Goal: Communication & Community: Ask a question

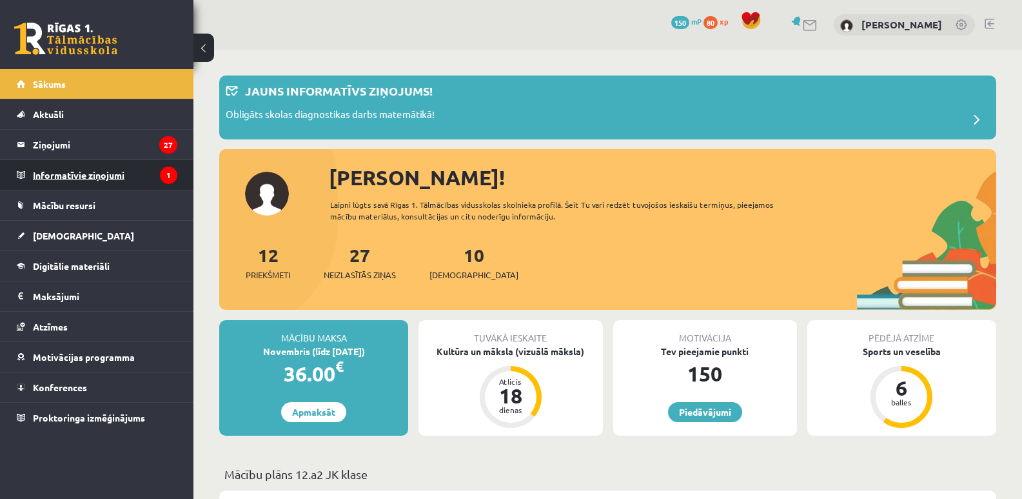
click at [124, 172] on legend "Informatīvie ziņojumi 1" at bounding box center [105, 175] width 144 height 30
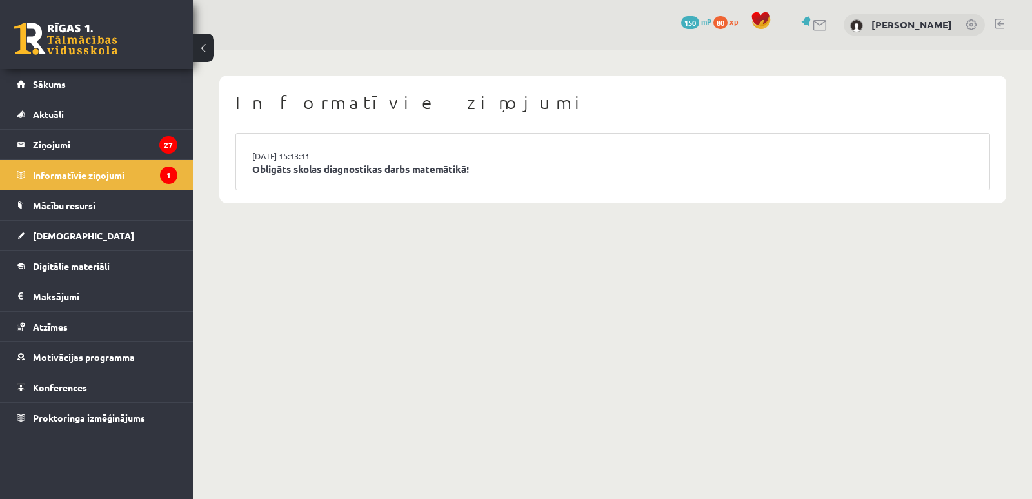
click at [385, 164] on link "Obligāts skolas diagnostikas darbs matemātikā!" at bounding box center [612, 169] width 721 height 15
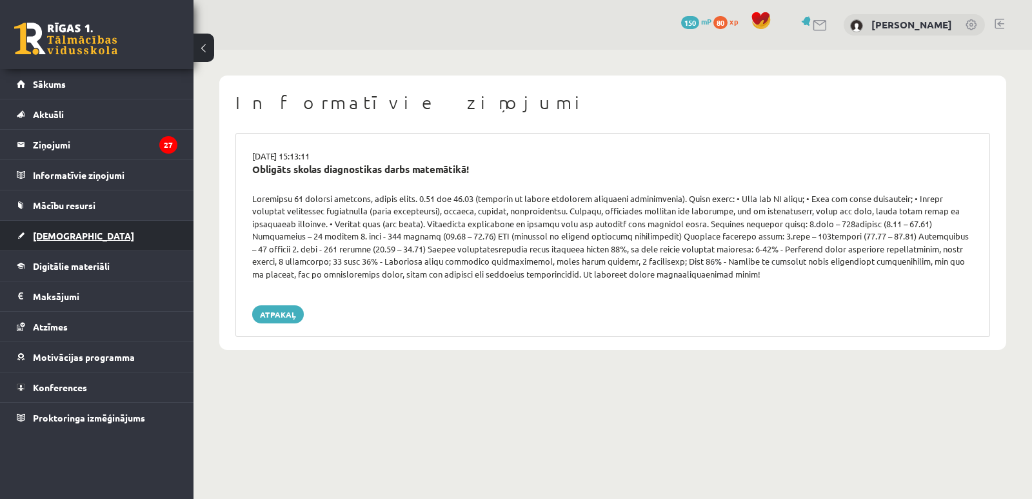
click at [88, 241] on link "[DEMOGRAPHIC_DATA]" at bounding box center [97, 236] width 161 height 30
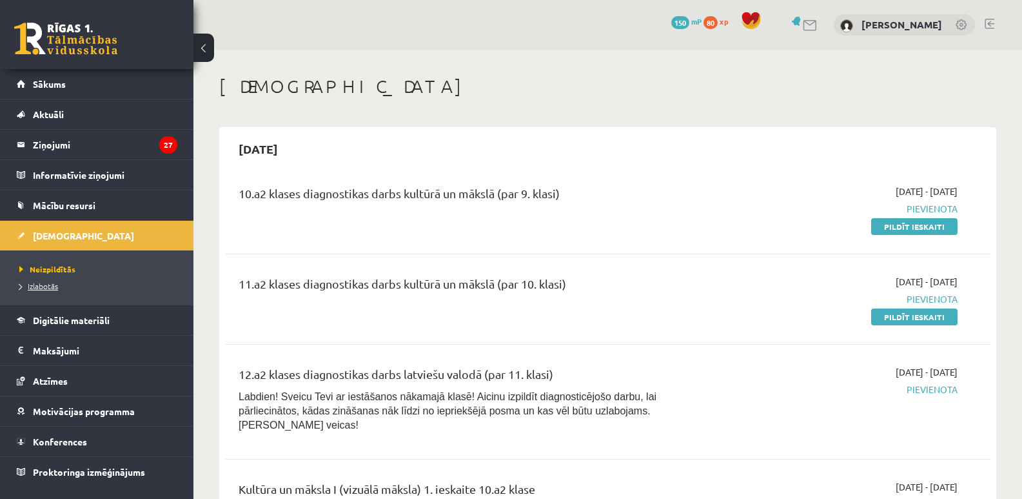
click at [48, 286] on span "Izlabotās" at bounding box center [38, 286] width 39 height 10
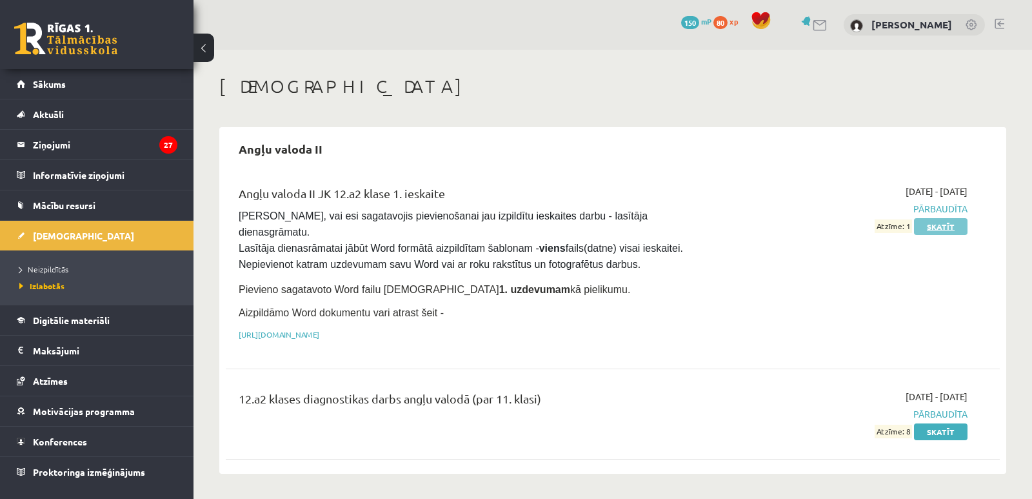
click at [935, 229] on link "Skatīt" at bounding box center [941, 226] width 54 height 17
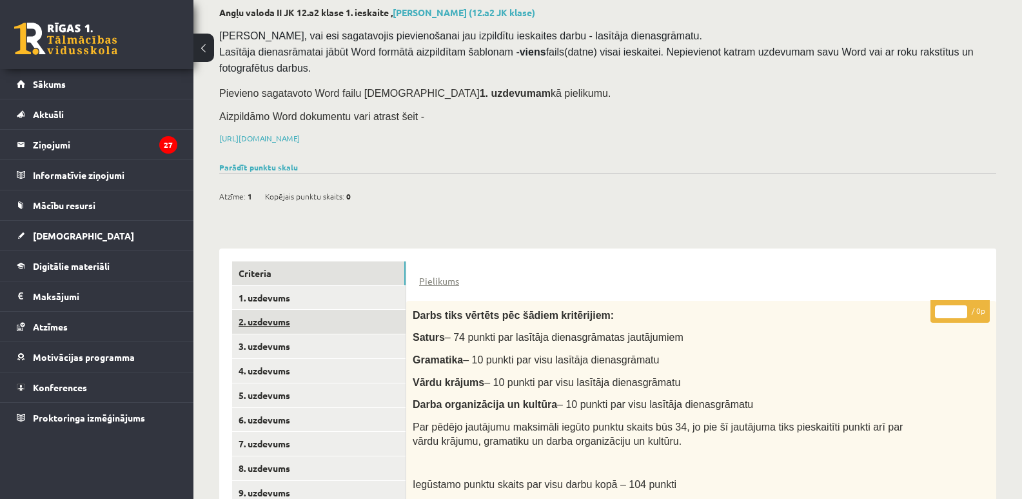
scroll to position [129, 0]
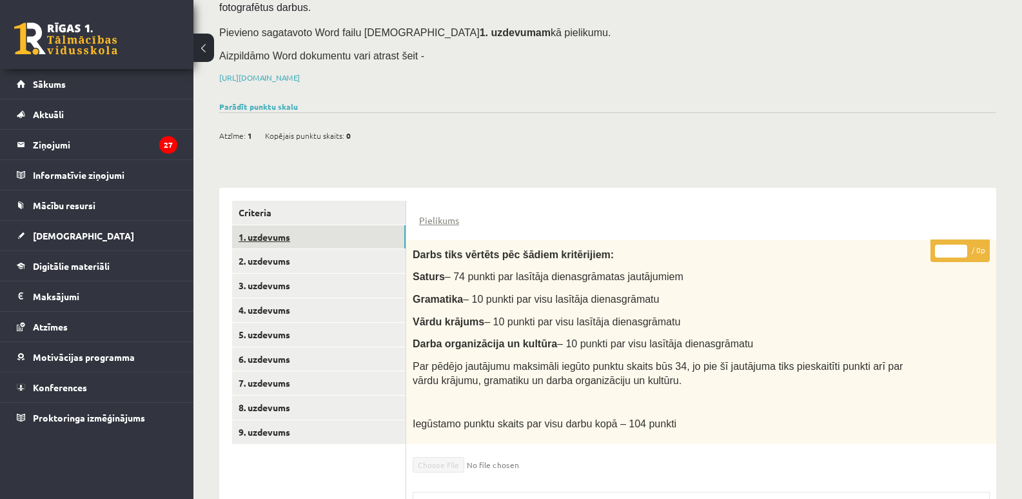
click at [334, 226] on link "1. uzdevums" at bounding box center [319, 237] width 174 height 24
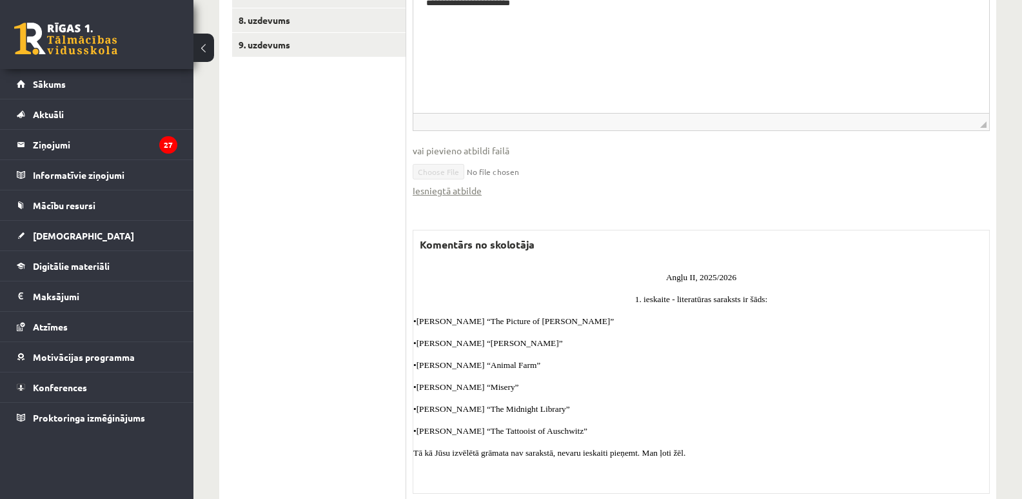
scroll to position [552, 0]
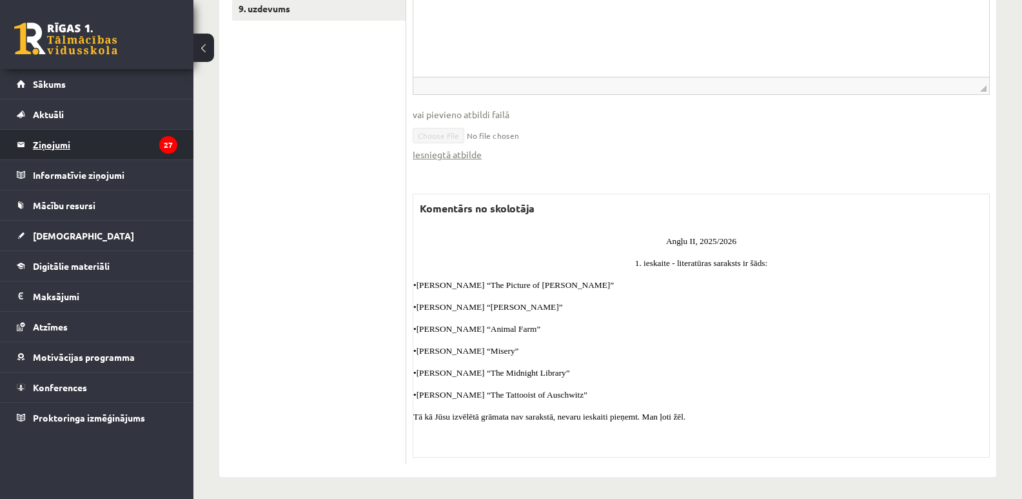
click at [35, 154] on legend "Ziņojumi 27" at bounding box center [105, 145] width 144 height 30
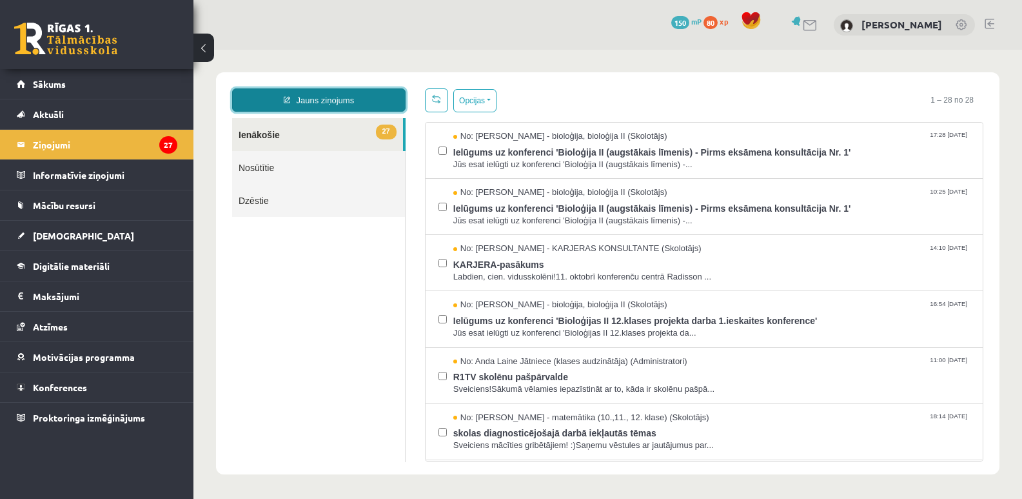
click at [381, 104] on link "Jauns ziņojums" at bounding box center [319, 99] width 174 height 23
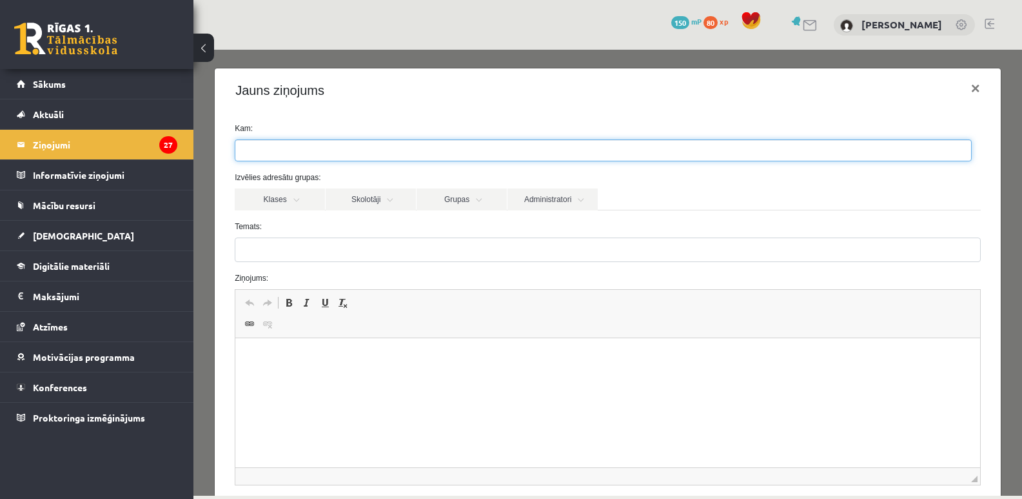
click at [320, 154] on ul at bounding box center [603, 150] width 736 height 21
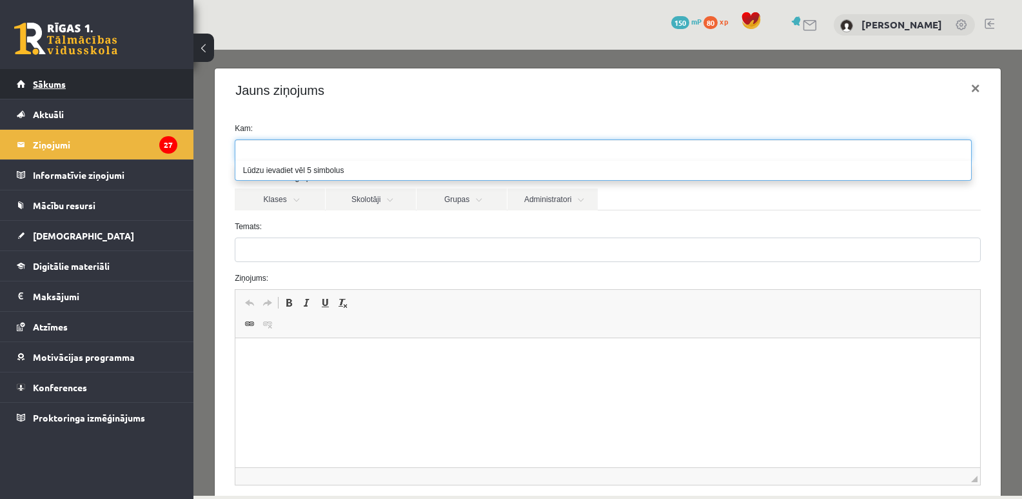
click at [66, 83] on link "Sākums" at bounding box center [97, 84] width 161 height 30
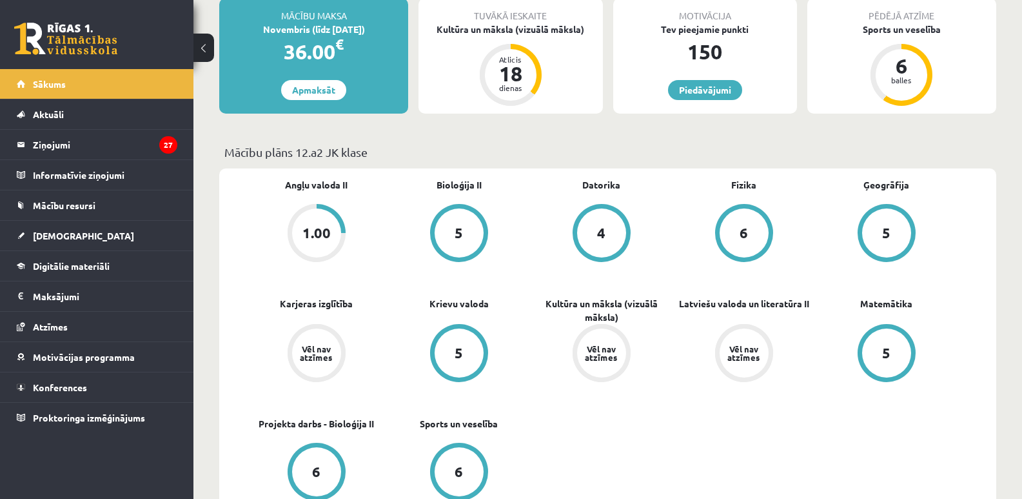
scroll to position [258, 0]
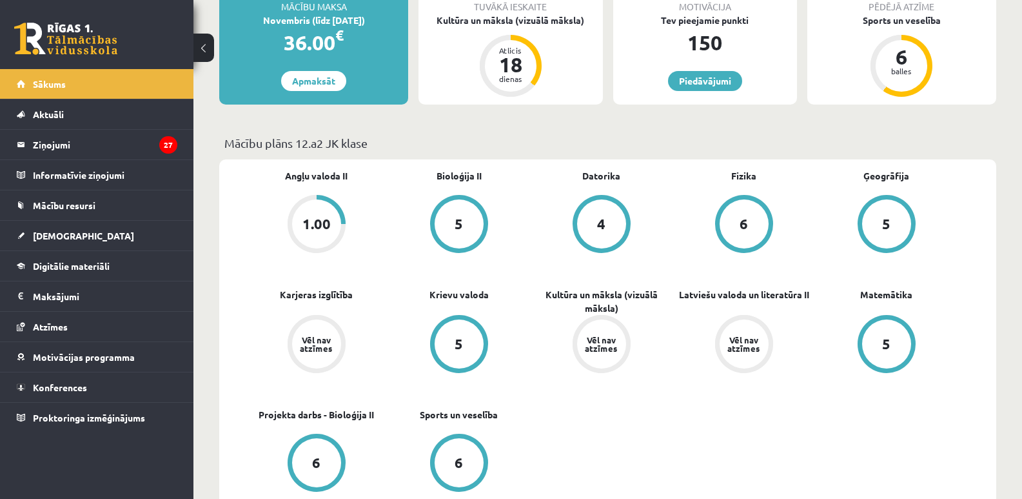
click at [312, 217] on div "1.00" at bounding box center [317, 224] width 28 height 14
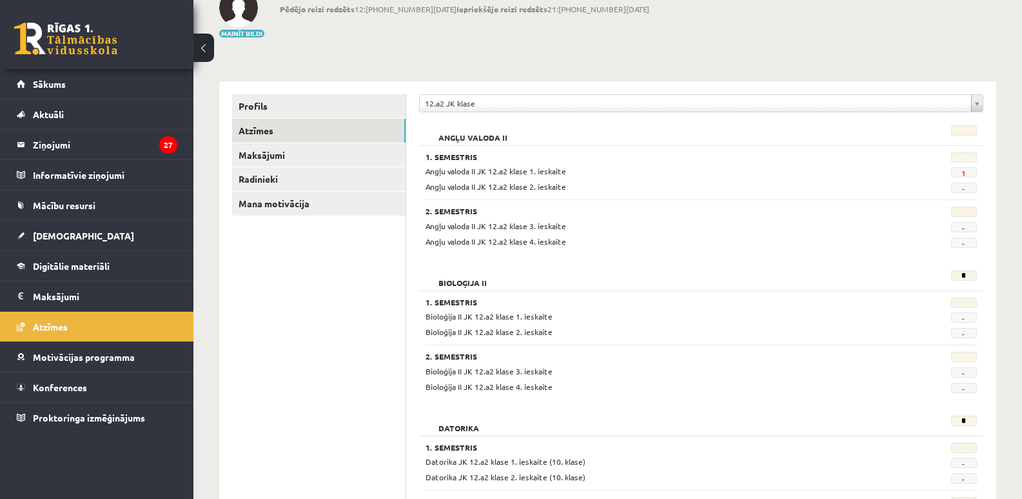
scroll to position [65, 0]
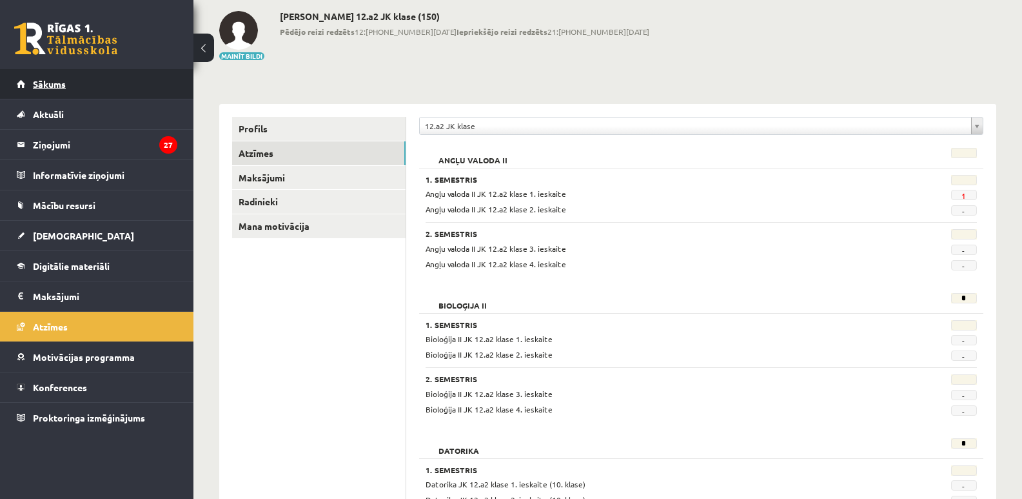
click at [66, 95] on link "Sākums" at bounding box center [97, 84] width 161 height 30
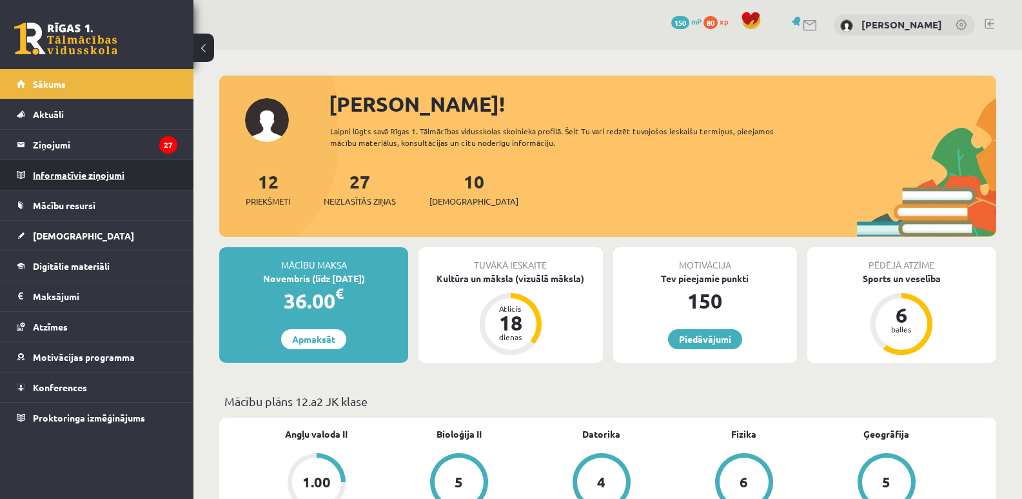
click at [93, 184] on legend "Informatīvie ziņojumi 0" at bounding box center [105, 175] width 144 height 30
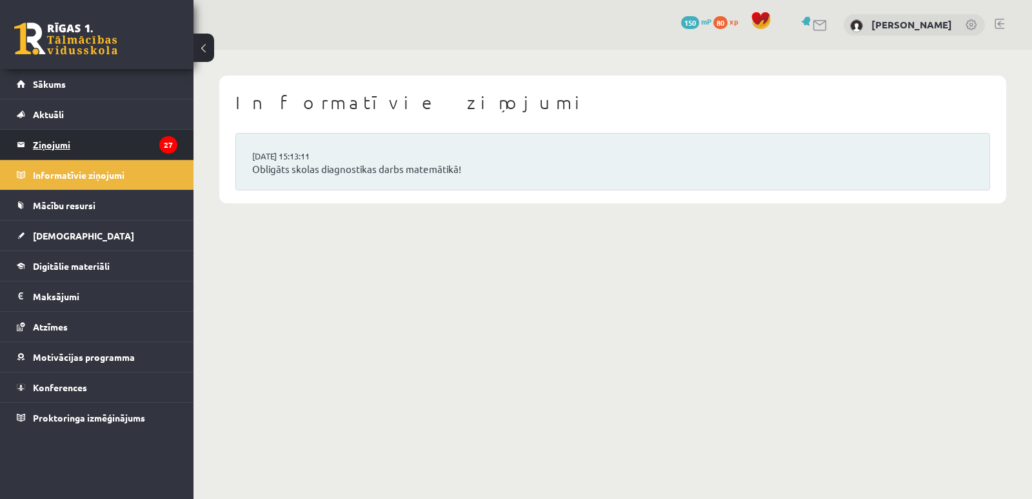
click at [68, 148] on legend "Ziņojumi 27" at bounding box center [105, 145] width 144 height 30
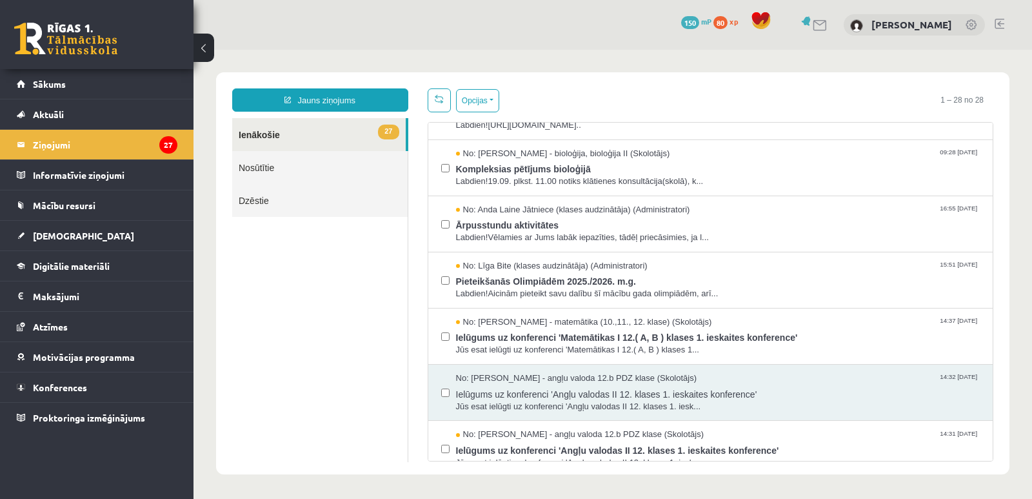
scroll to position [1119, 0]
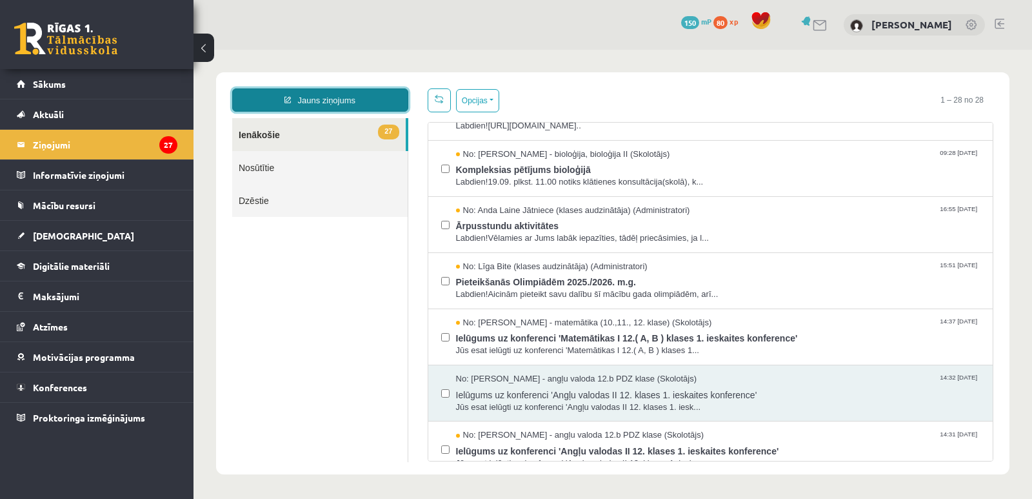
click at [345, 100] on link "Jauns ziņojums" at bounding box center [320, 99] width 176 height 23
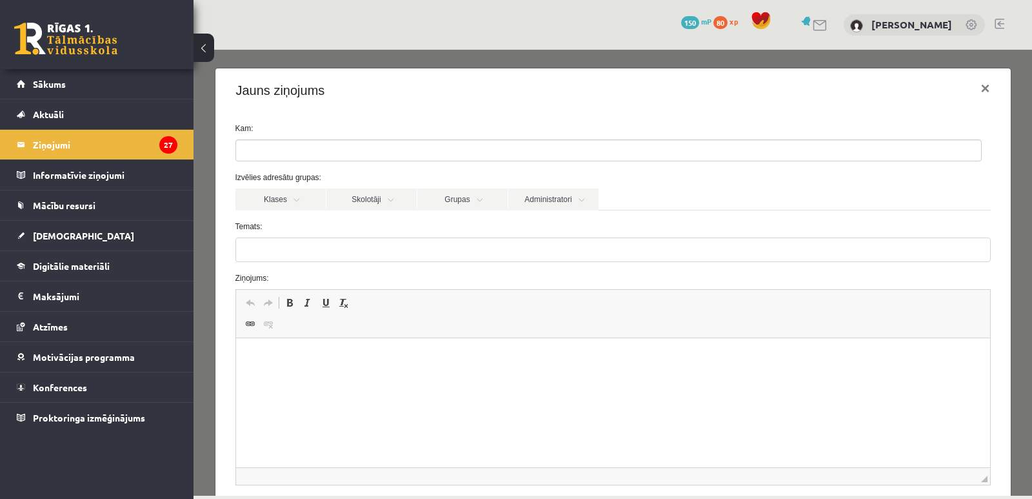
click at [296, 148] on ul at bounding box center [608, 150] width 745 height 21
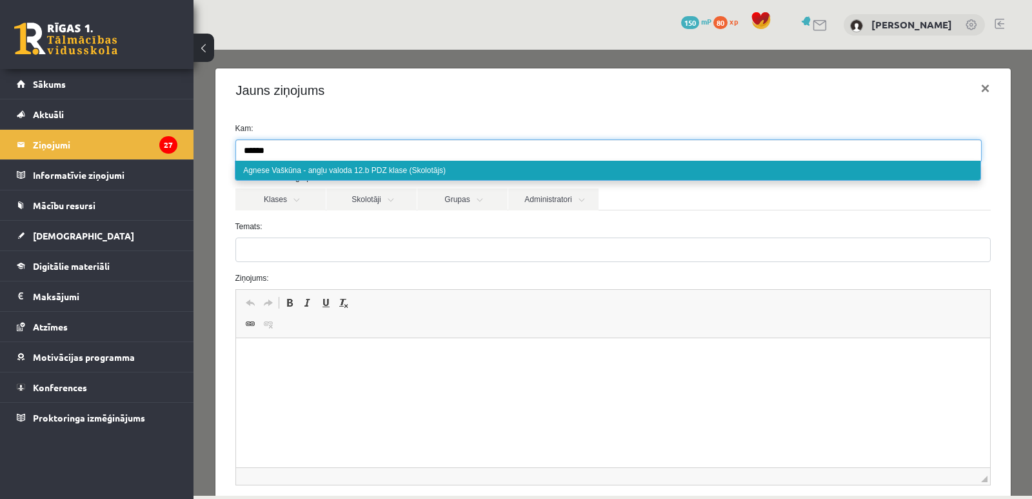
type input "******"
click at [639, 197] on div "Klases Skolotāji Grupas Administratori" at bounding box center [612, 198] width 755 height 21
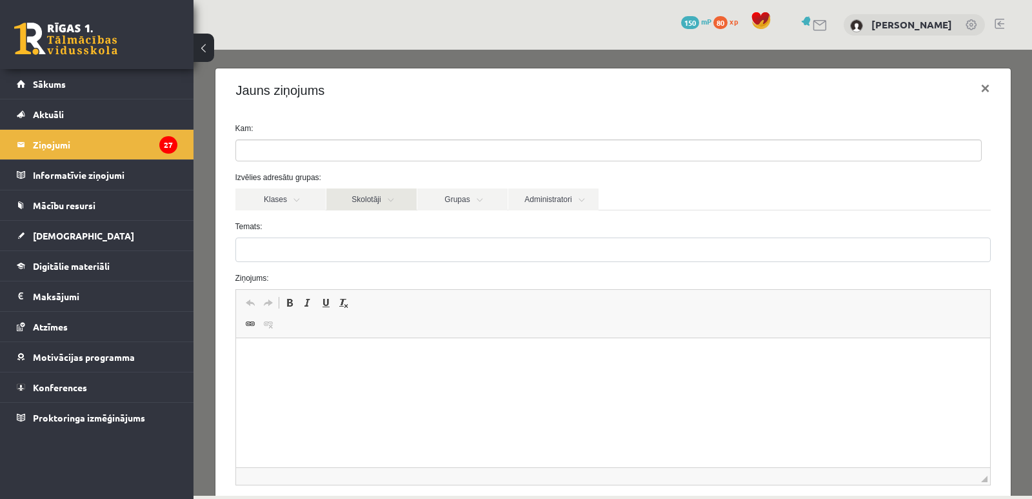
click at [373, 205] on link "Skolotāji" at bounding box center [371, 199] width 90 height 22
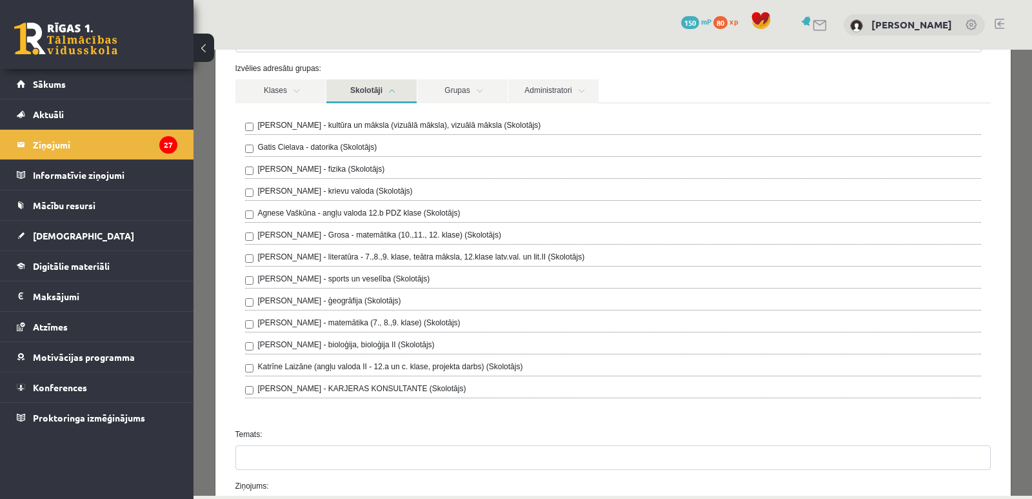
scroll to position [129, 0]
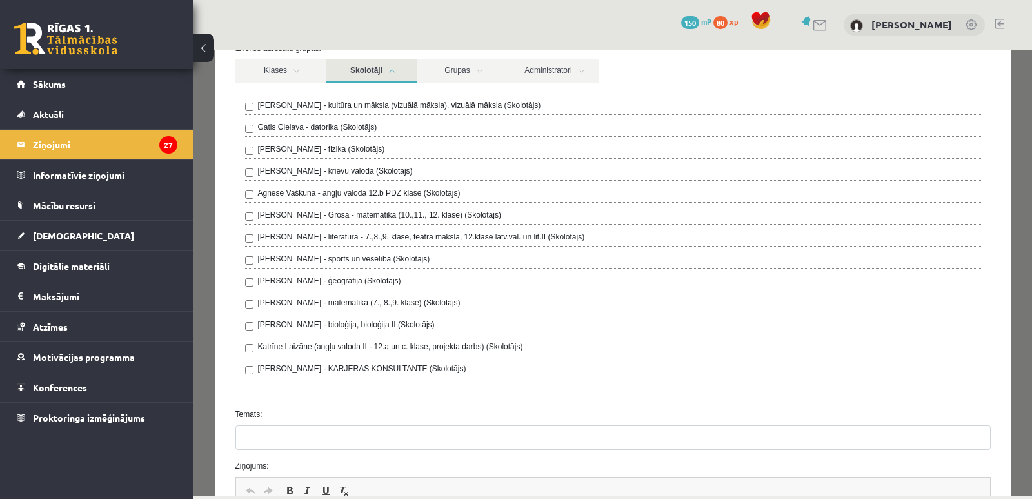
click at [310, 190] on label "Agnese Vaškūna - angļu valoda 12.b PDZ klase (Skolotājs)" at bounding box center [359, 193] width 203 height 12
click at [384, 75] on link "Skolotāji" at bounding box center [371, 71] width 90 height 24
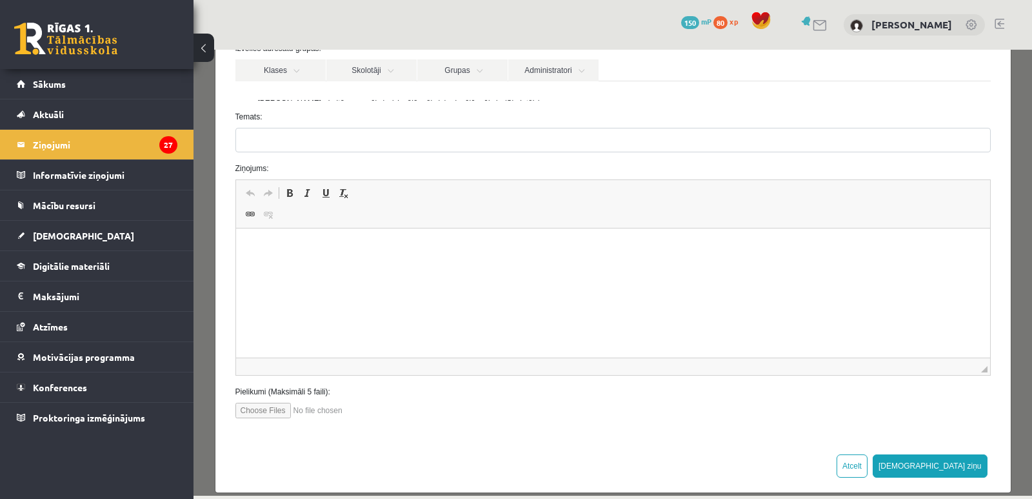
scroll to position [125, 0]
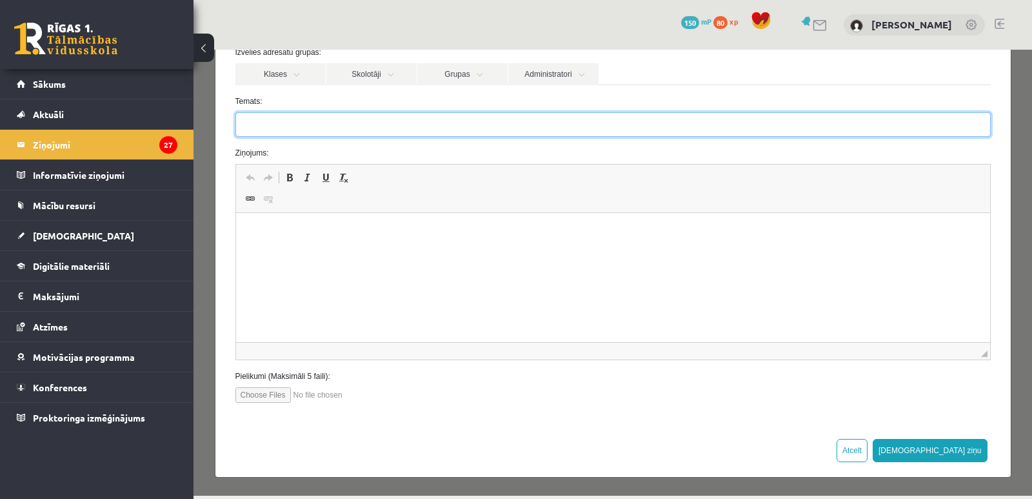
click at [323, 128] on input "Temats:" at bounding box center [612, 124] width 755 height 25
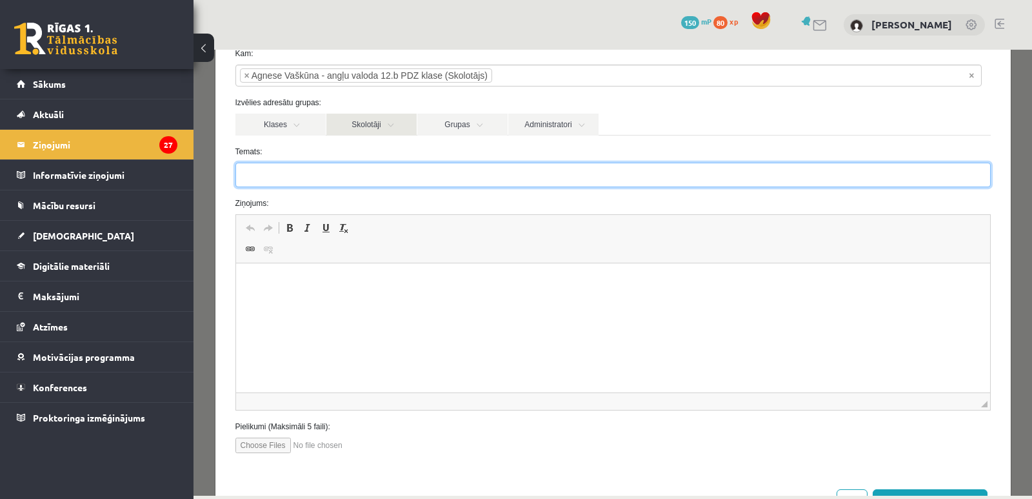
scroll to position [0, 0]
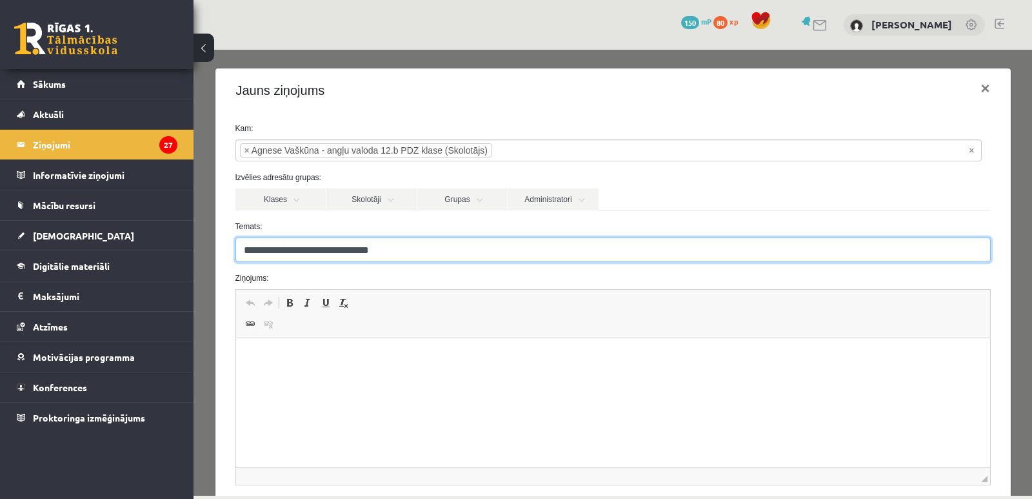
click at [266, 250] on input "**********" at bounding box center [612, 249] width 755 height 25
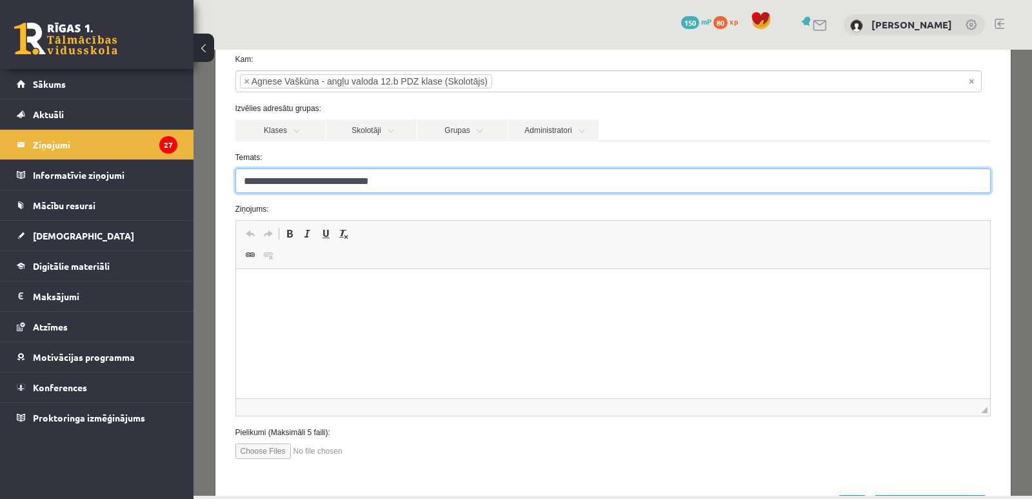
scroll to position [125, 0]
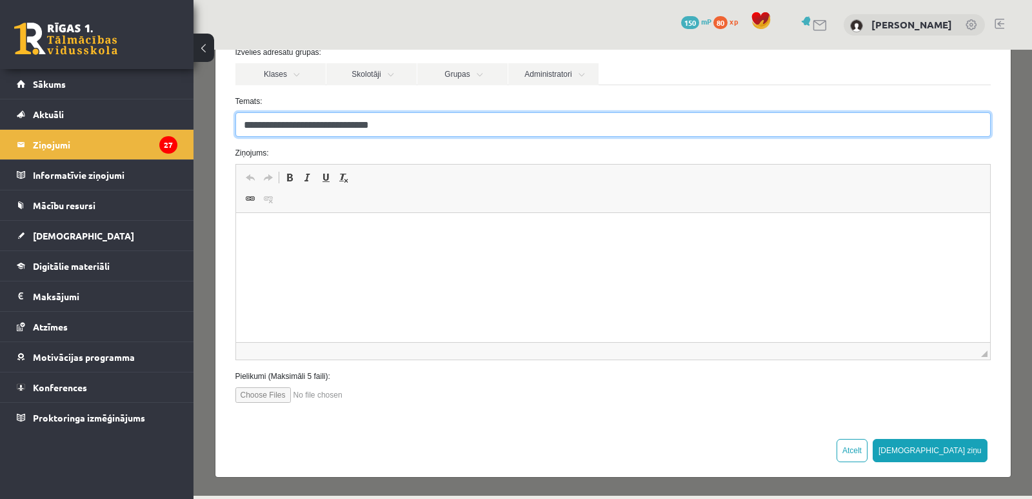
type input "**********"
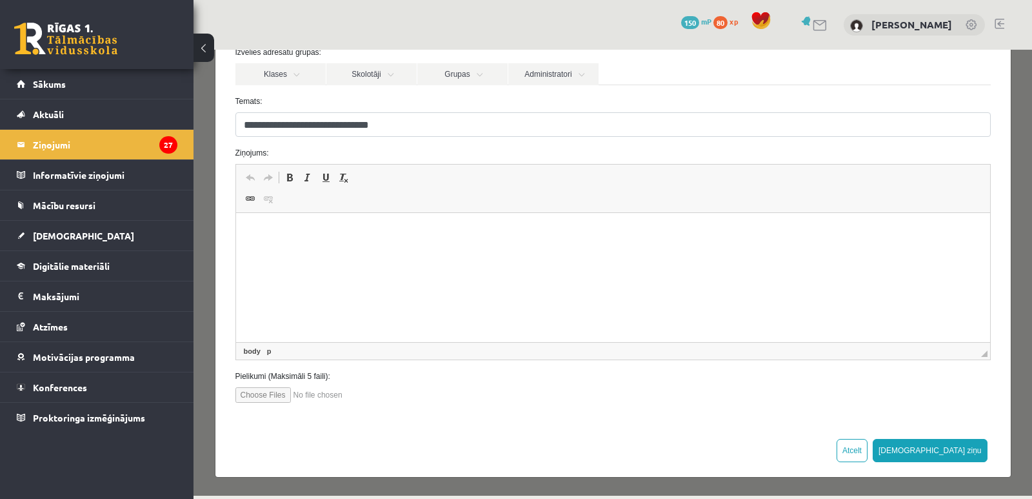
click at [316, 252] on html at bounding box center [612, 232] width 754 height 39
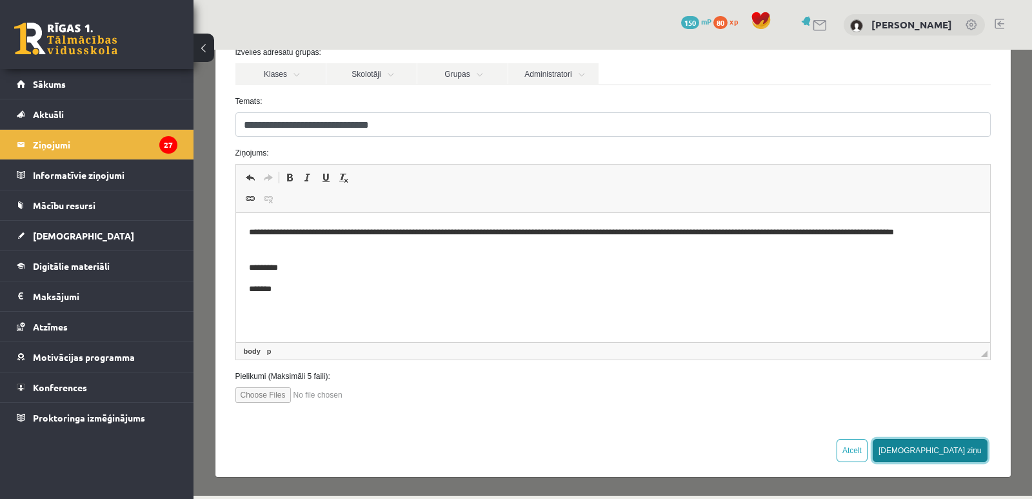
click at [960, 446] on button "Sūtīt ziņu" at bounding box center [930, 450] width 115 height 23
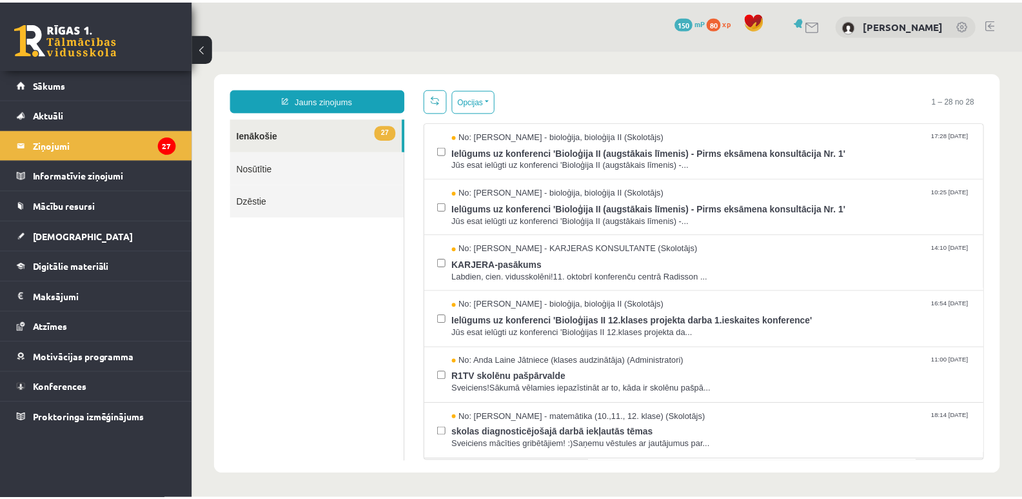
scroll to position [0, 0]
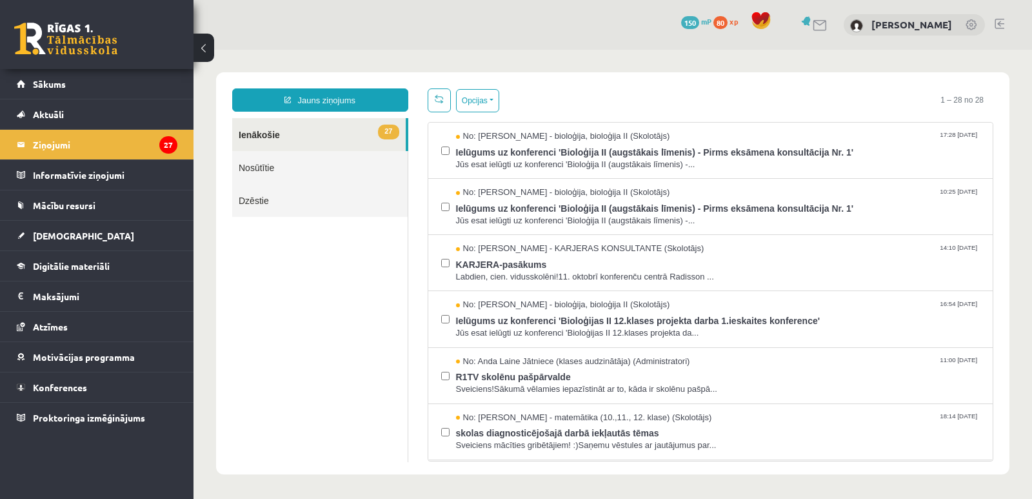
click at [357, 296] on ul "27 Ienākošie Nosūtītie Dzēstie" at bounding box center [320, 290] width 176 height 344
click at [88, 236] on link "[DEMOGRAPHIC_DATA]" at bounding box center [97, 236] width 161 height 30
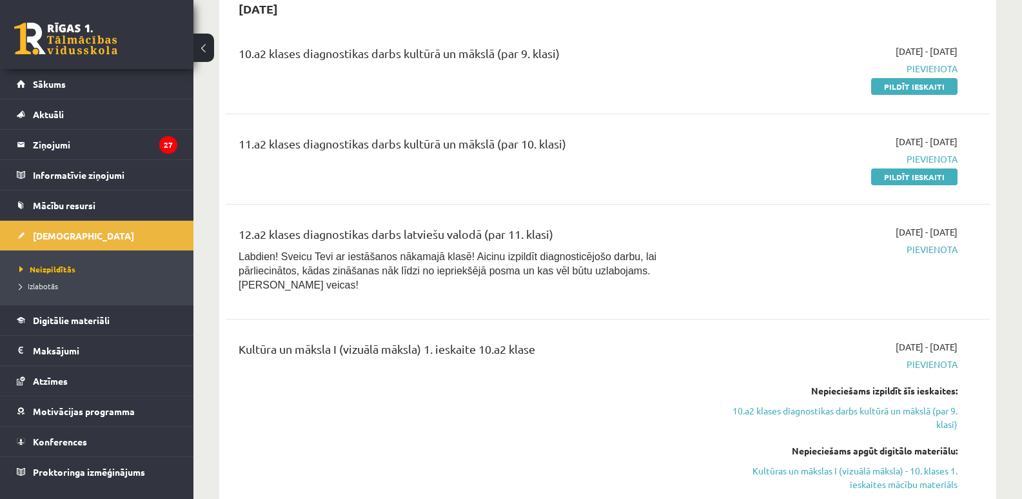
scroll to position [141, 0]
click at [70, 379] on link "Atzīmes" at bounding box center [97, 381] width 161 height 30
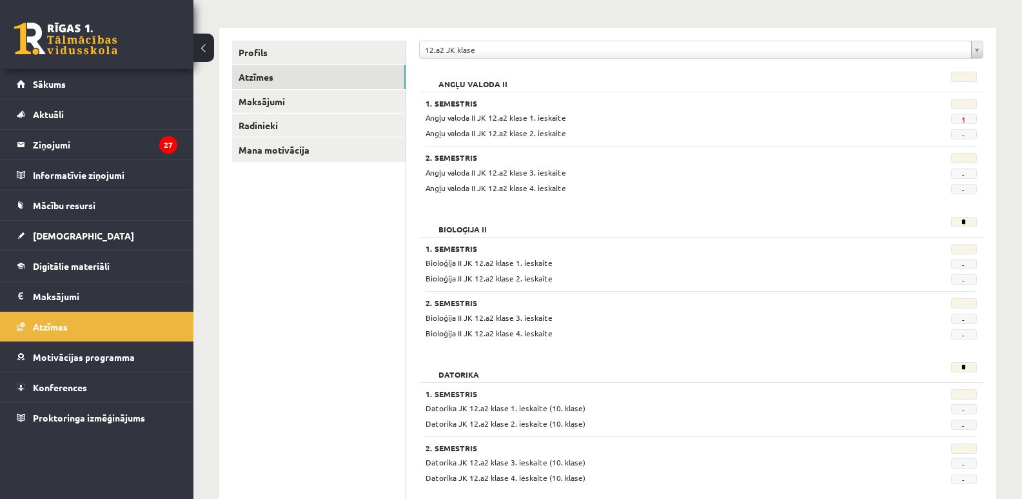
click at [973, 122] on span "1" at bounding box center [964, 119] width 26 height 10
click at [515, 117] on span "Angļu valoda II JK 12.a2 klase 1. ieskaite" at bounding box center [496, 117] width 141 height 10
click at [95, 82] on link "Sākums" at bounding box center [97, 84] width 161 height 30
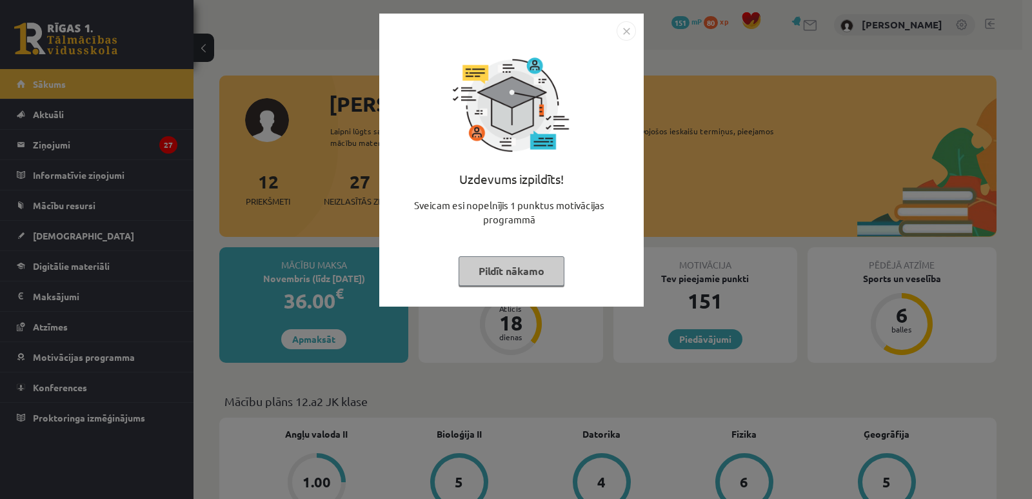
click at [627, 34] on img "Close" at bounding box center [626, 30] width 19 height 19
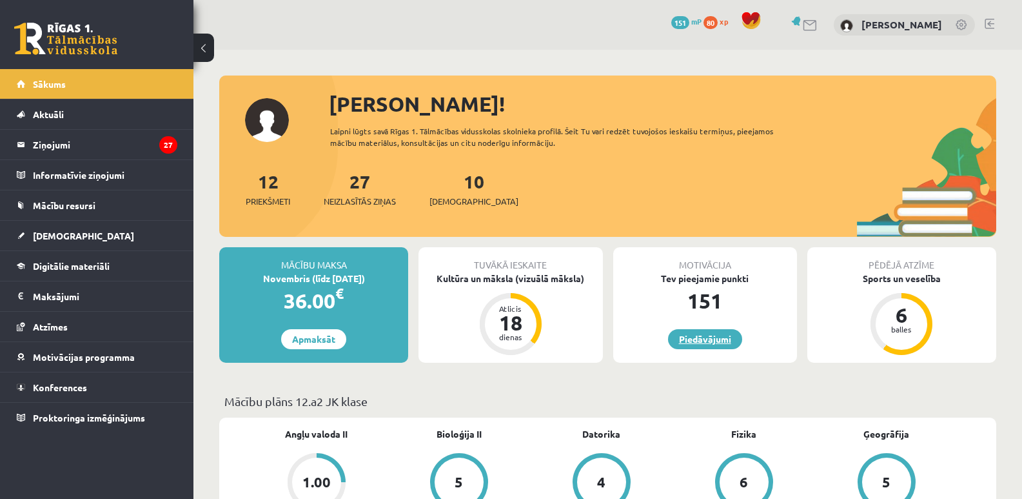
click at [731, 338] on link "Piedāvājumi" at bounding box center [705, 339] width 74 height 20
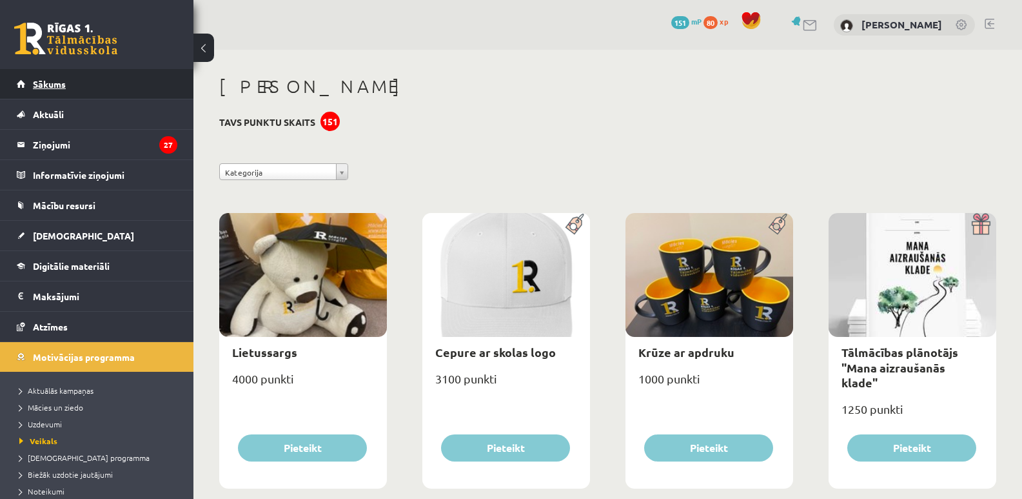
click at [102, 74] on link "Sākums" at bounding box center [97, 84] width 161 height 30
